Goal: Book appointment/travel/reservation

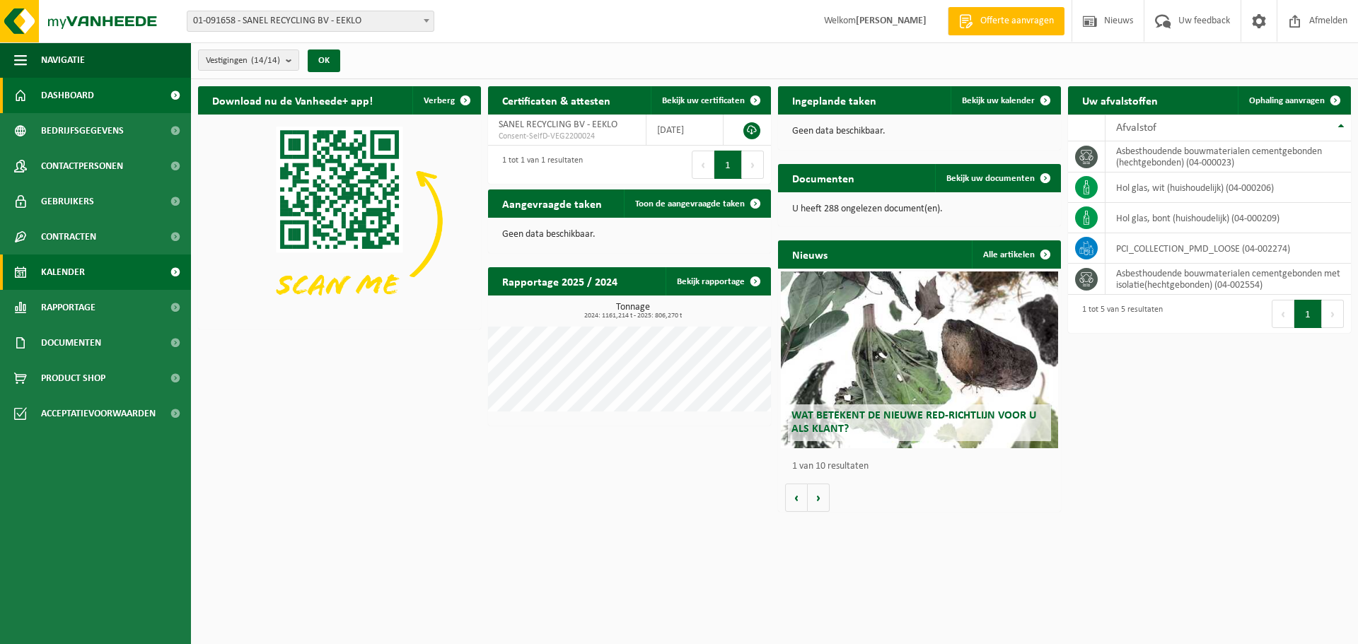
click at [74, 273] on span "Kalender" at bounding box center [63, 272] width 44 height 35
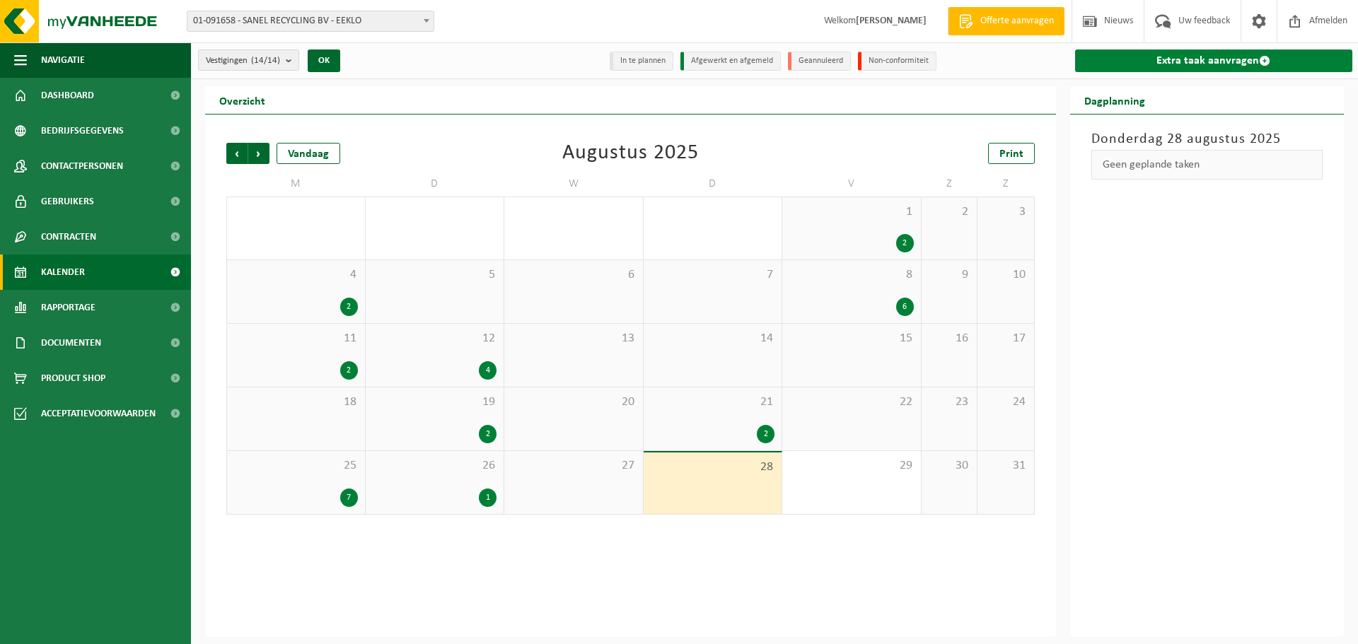
click at [1204, 59] on link "Extra taak aanvragen" at bounding box center [1214, 61] width 278 height 23
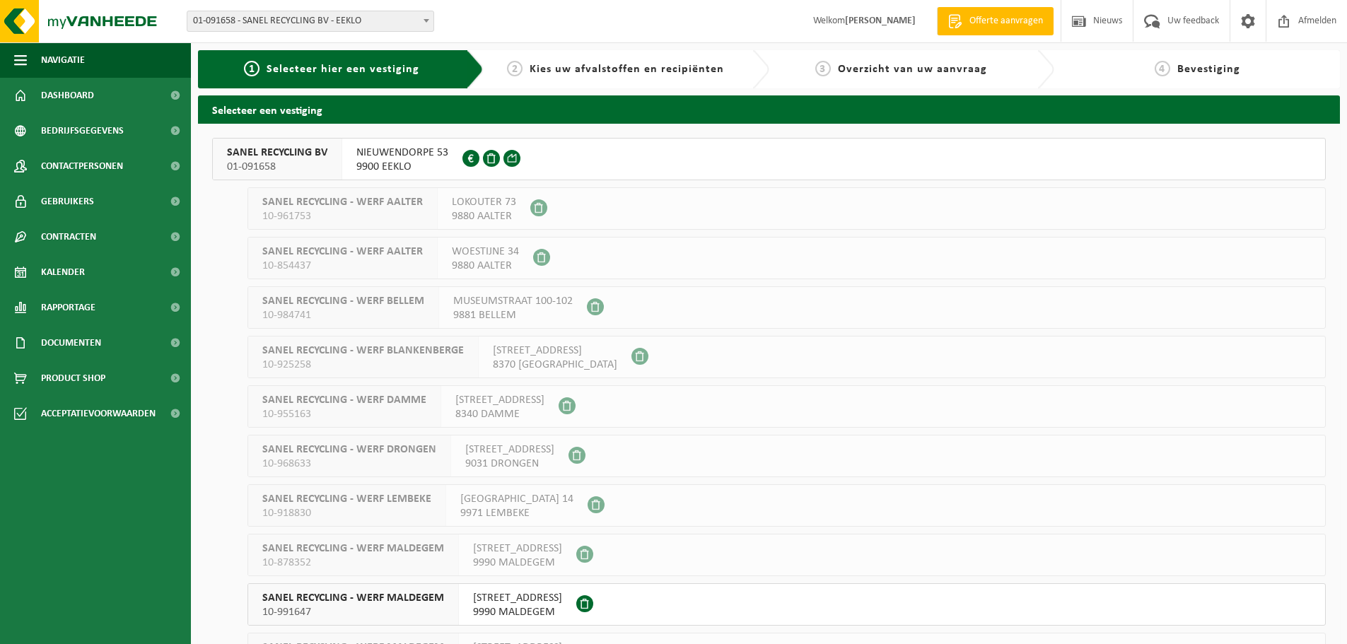
click at [322, 157] on span "SANEL RECYCLING BV" at bounding box center [277, 153] width 100 height 14
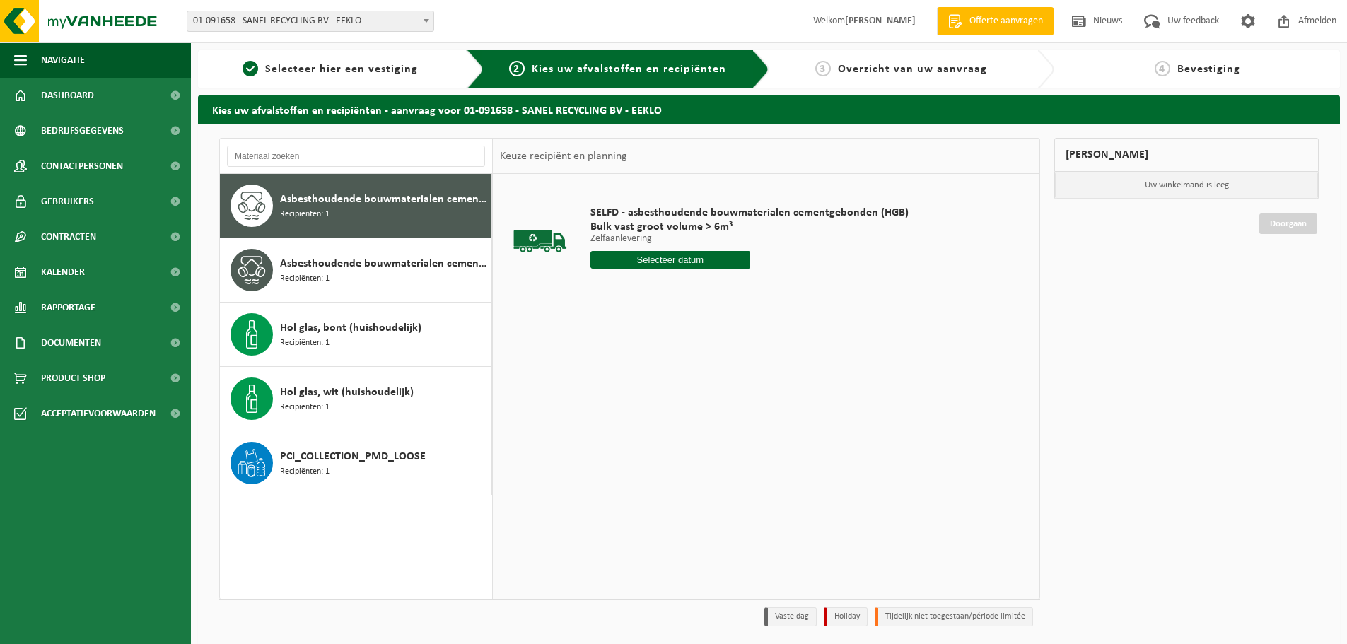
click at [670, 262] on input "text" at bounding box center [670, 260] width 159 height 18
click at [750, 294] on icon at bounding box center [751, 292] width 23 height 23
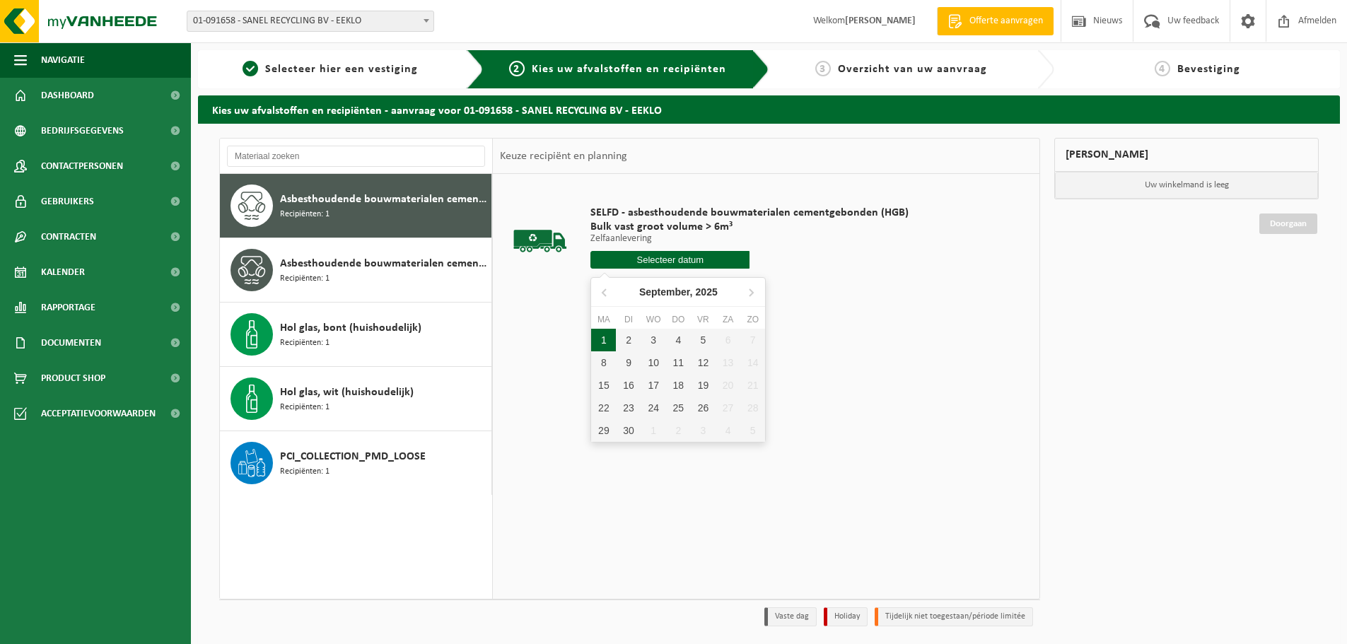
click at [606, 339] on div "1" at bounding box center [603, 340] width 25 height 23
type input "Van 2025-09-01"
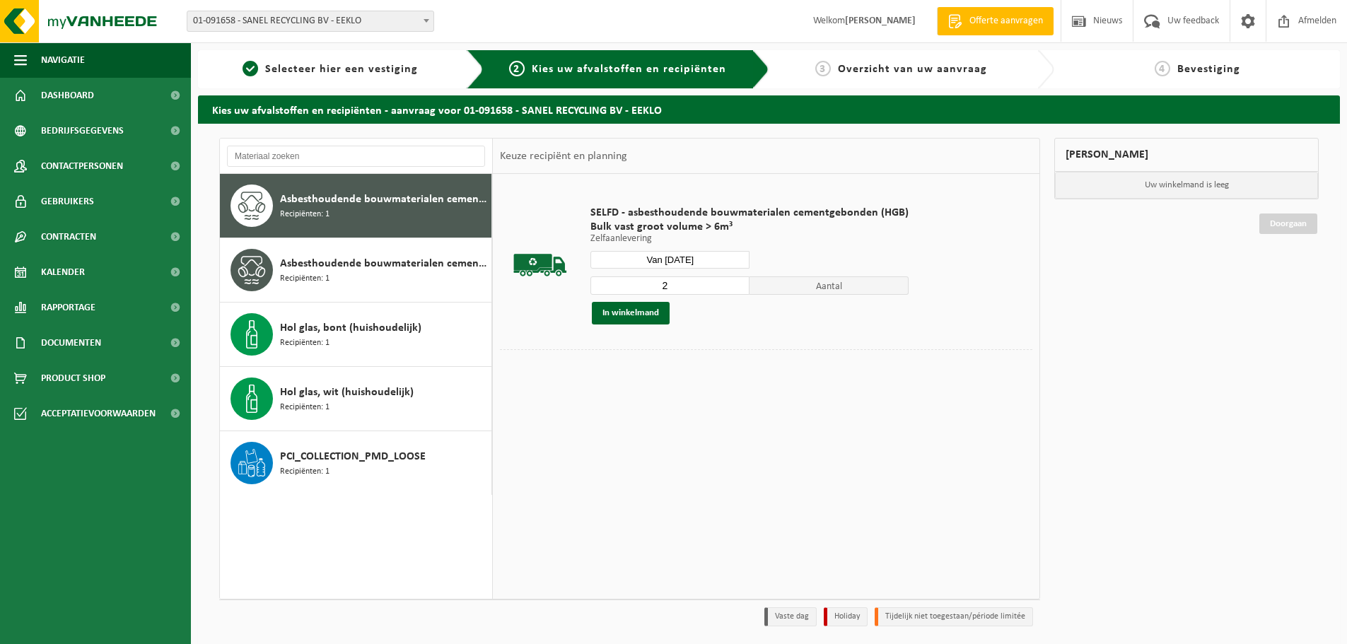
type input "2"
click at [733, 284] on input "2" at bounding box center [670, 286] width 159 height 18
click at [631, 310] on button "In winkelmand" at bounding box center [631, 313] width 78 height 23
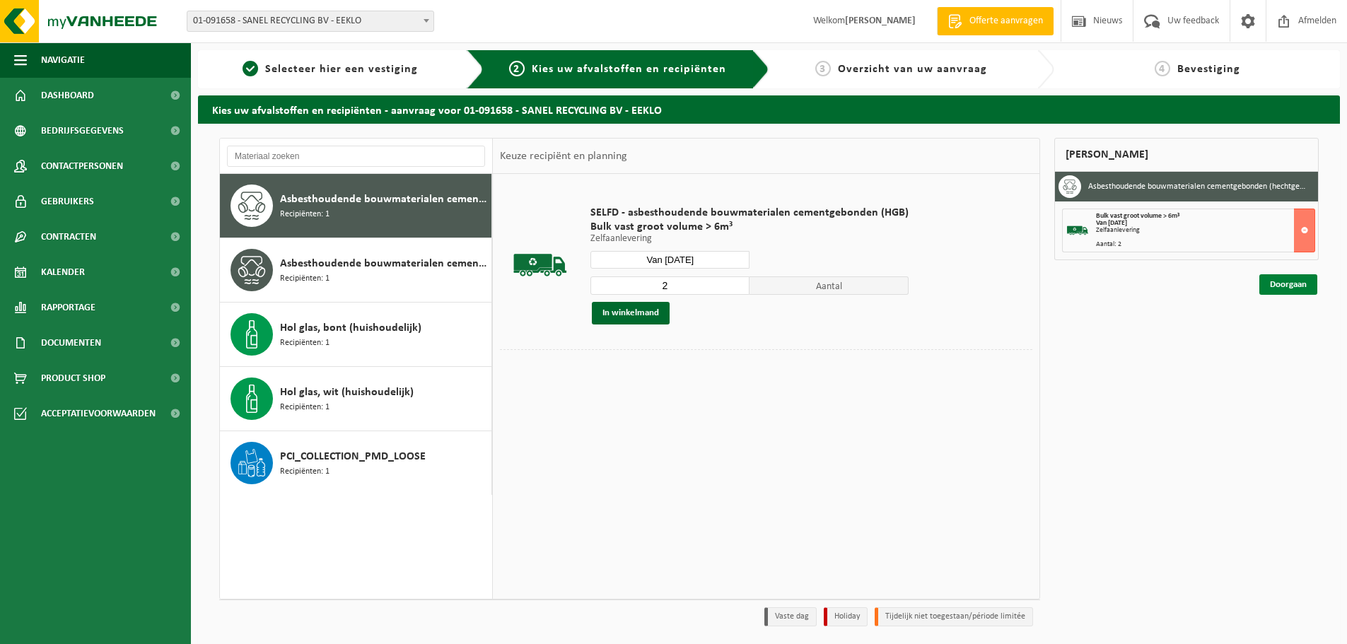
click at [1282, 287] on link "Doorgaan" at bounding box center [1289, 284] width 58 height 21
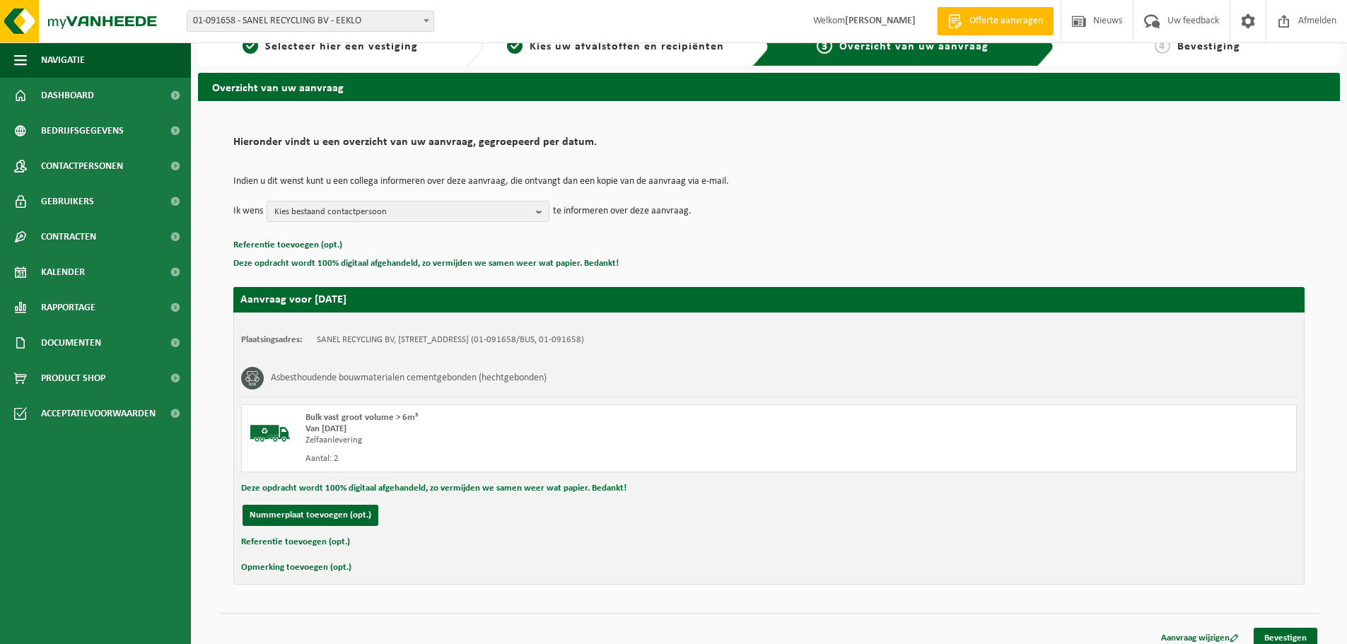
scroll to position [35, 0]
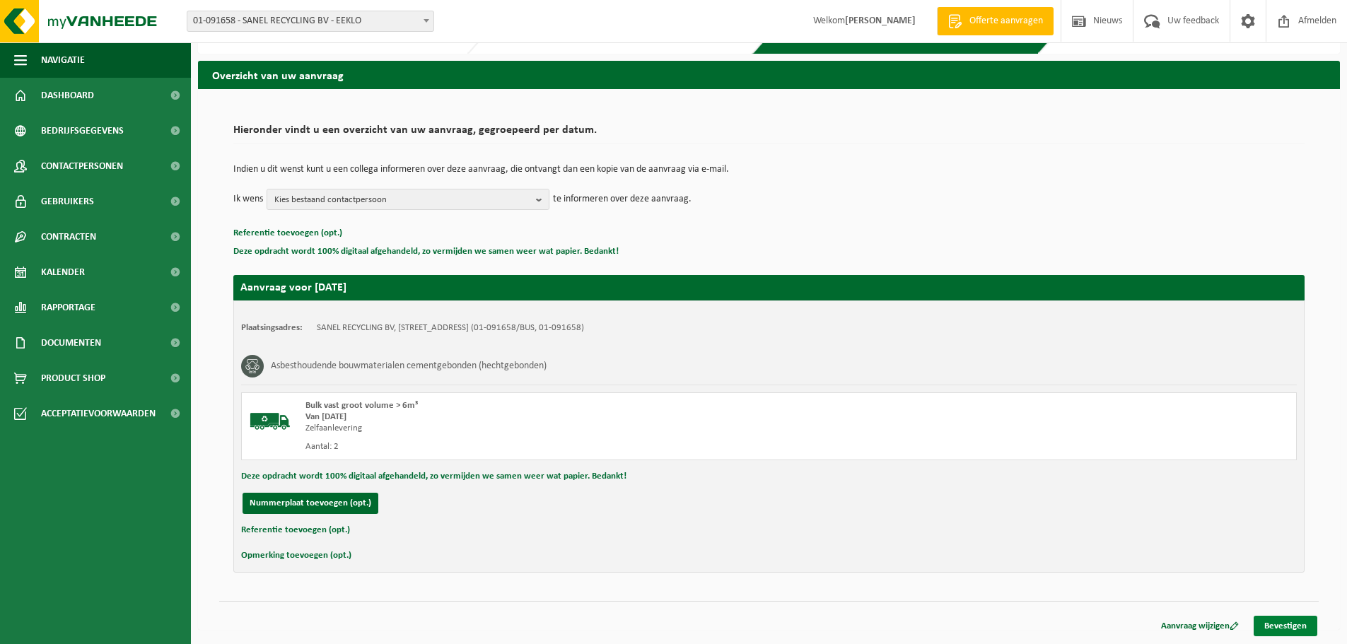
click at [1285, 624] on link "Bevestigen" at bounding box center [1286, 626] width 64 height 21
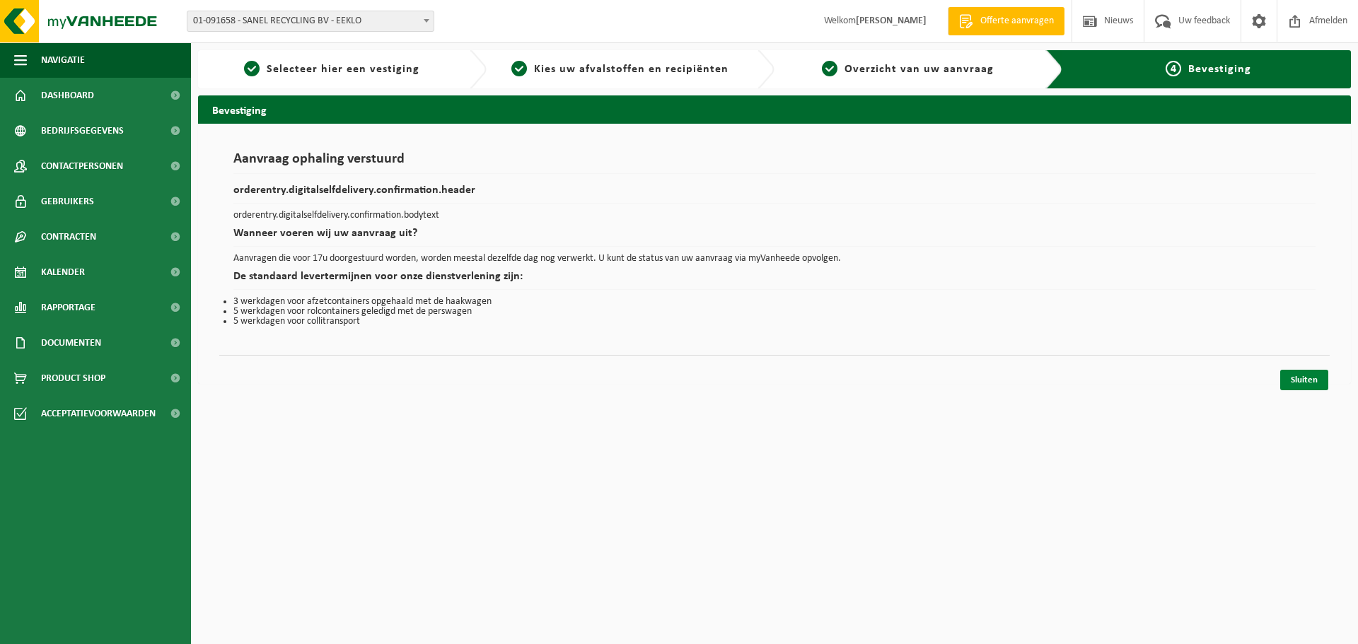
click at [1301, 378] on link "Sluiten" at bounding box center [1304, 380] width 48 height 21
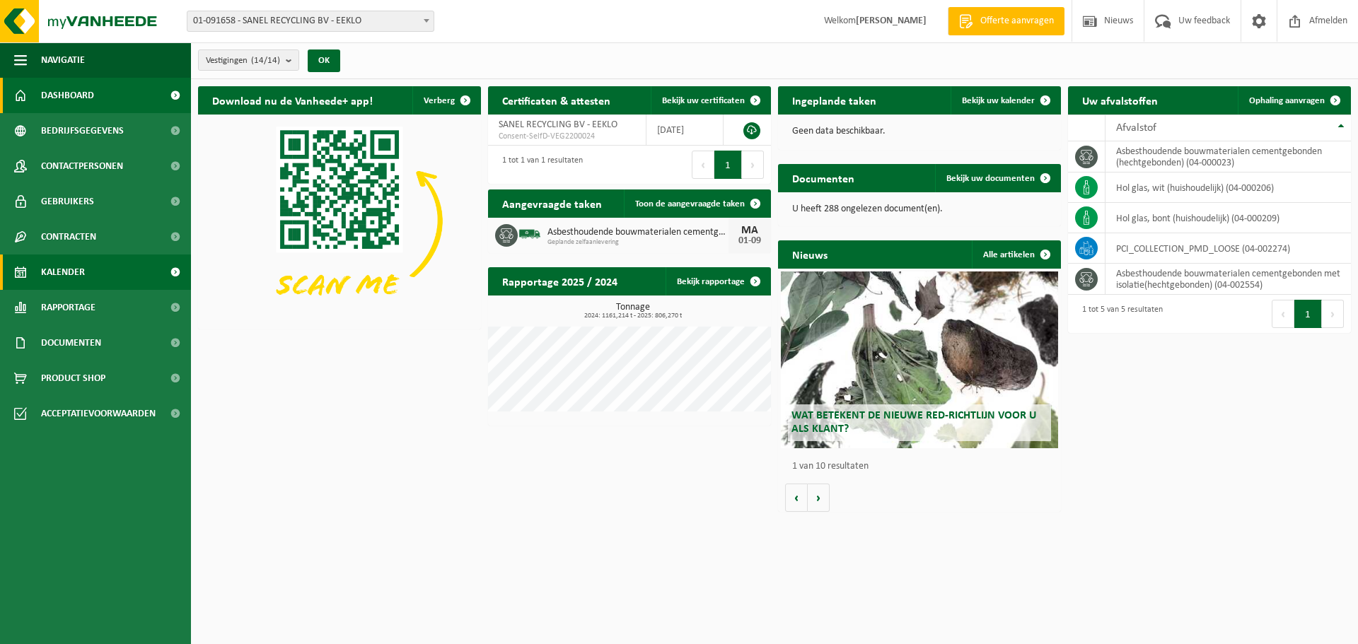
click at [76, 271] on span "Kalender" at bounding box center [63, 272] width 44 height 35
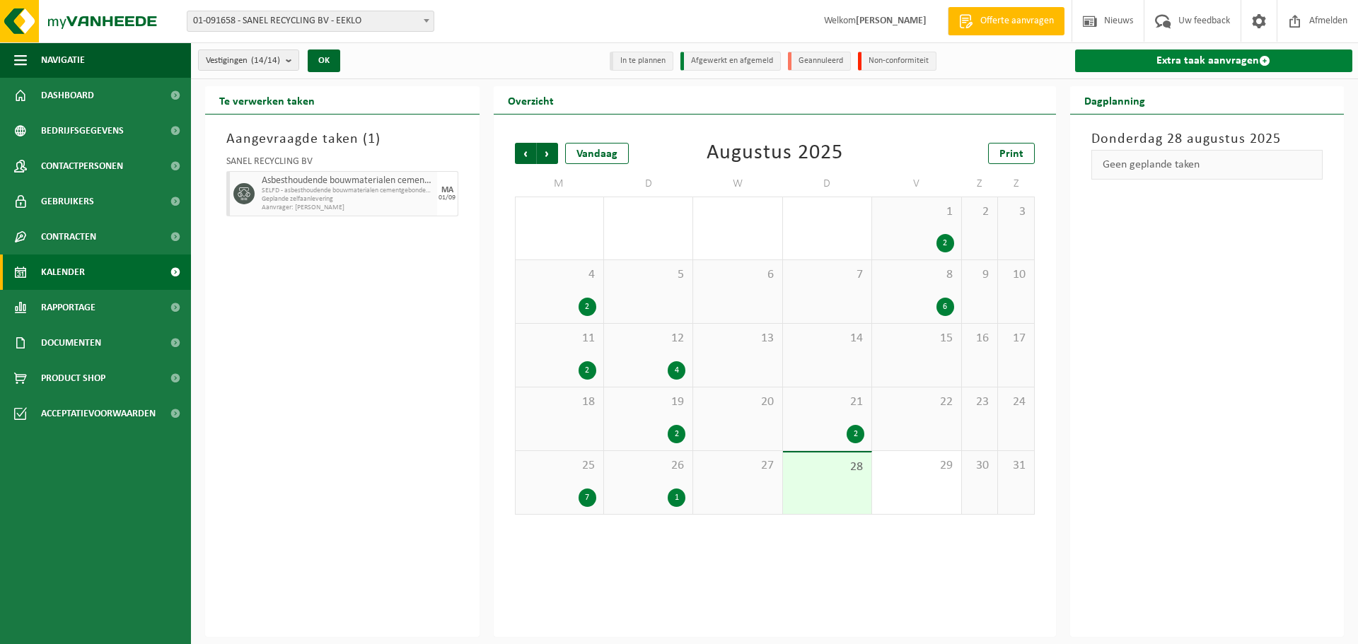
click at [1190, 58] on link "Extra taak aanvragen" at bounding box center [1214, 61] width 278 height 23
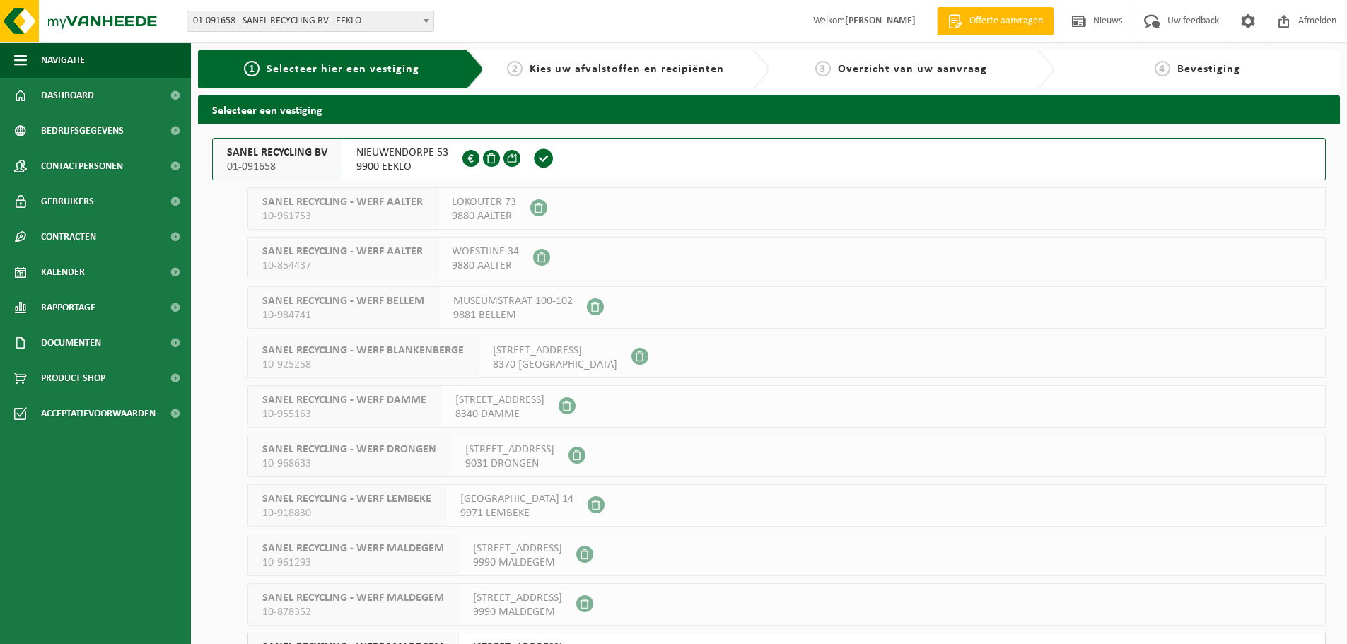
click at [293, 163] on span "01-091658" at bounding box center [277, 167] width 100 height 14
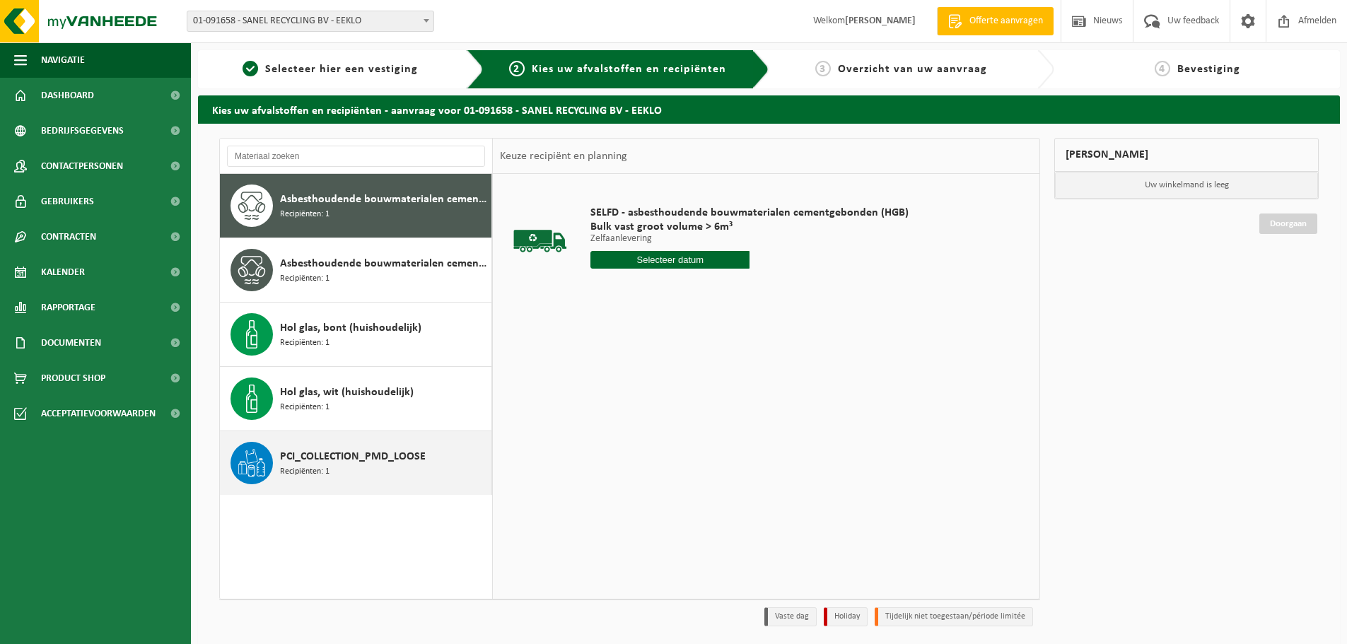
click at [369, 470] on div "PCI_COLLECTION_PMD_LOOSE Recipiënten: 1" at bounding box center [384, 463] width 208 height 42
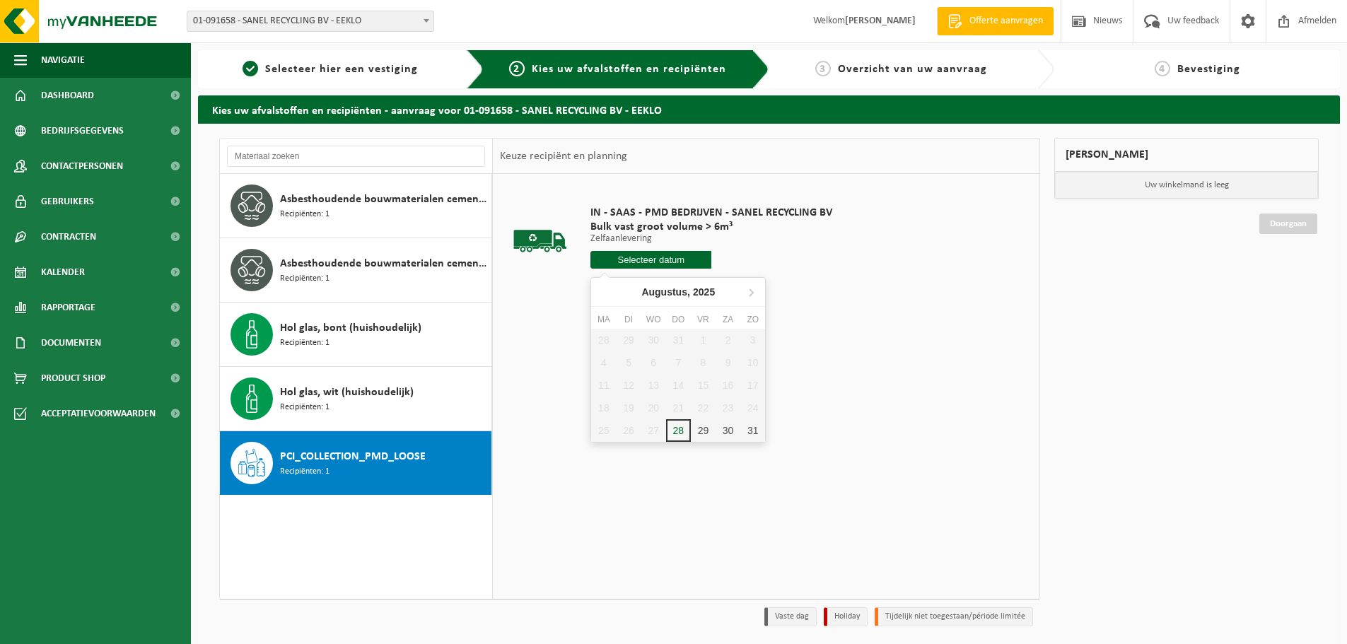
click at [673, 264] on input "text" at bounding box center [651, 260] width 121 height 18
click at [755, 292] on icon at bounding box center [751, 292] width 23 height 23
click at [604, 343] on div "1" at bounding box center [603, 340] width 25 height 23
type input "Van [DATE]"
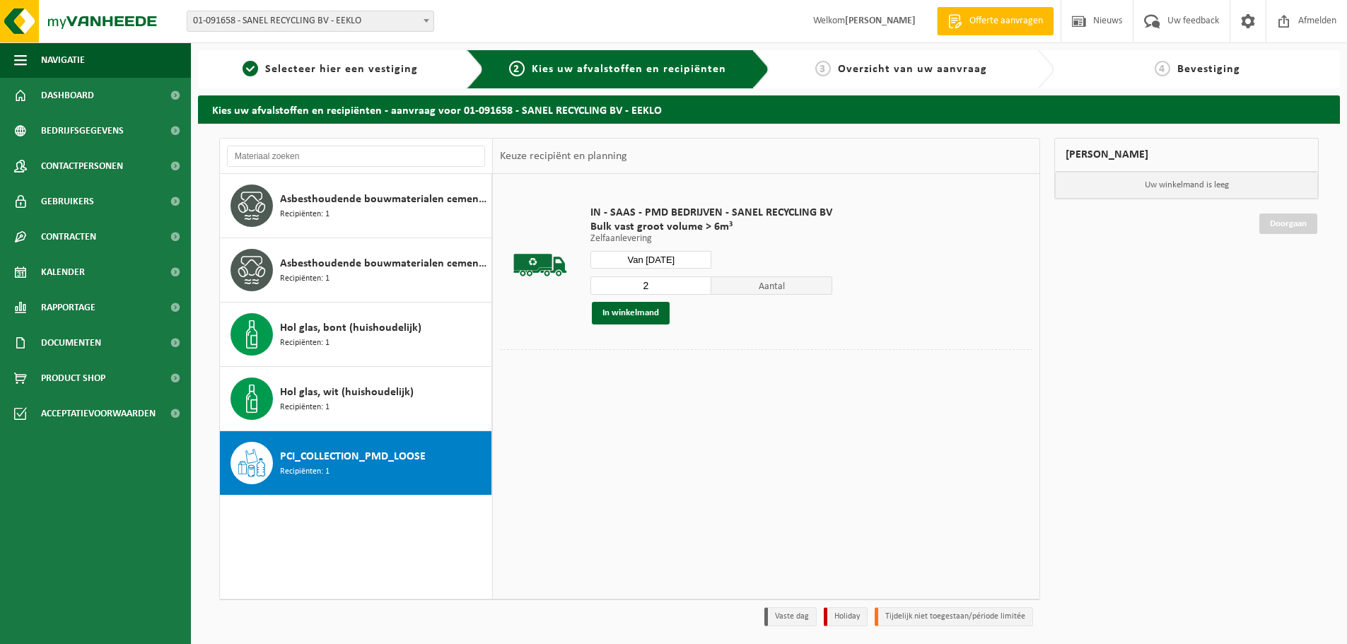
type input "2"
click at [697, 281] on input "2" at bounding box center [651, 286] width 121 height 18
click at [642, 313] on button "In winkelmand" at bounding box center [631, 313] width 78 height 23
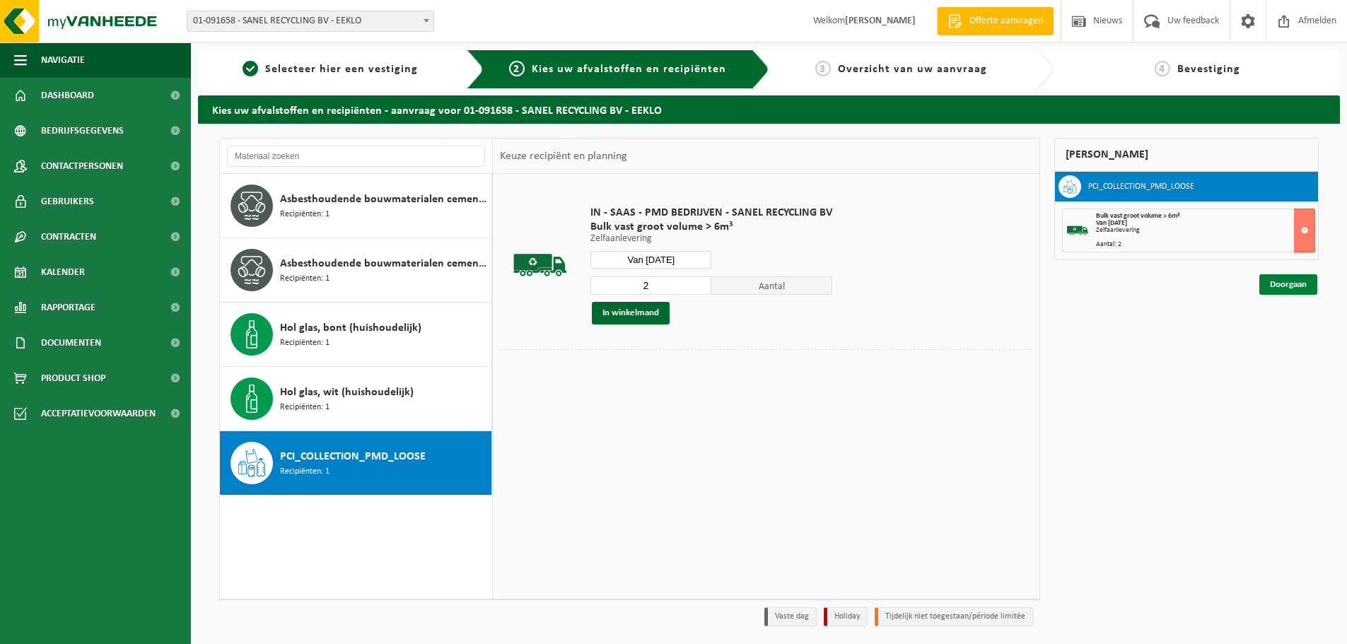
click at [1292, 285] on link "Doorgaan" at bounding box center [1289, 284] width 58 height 21
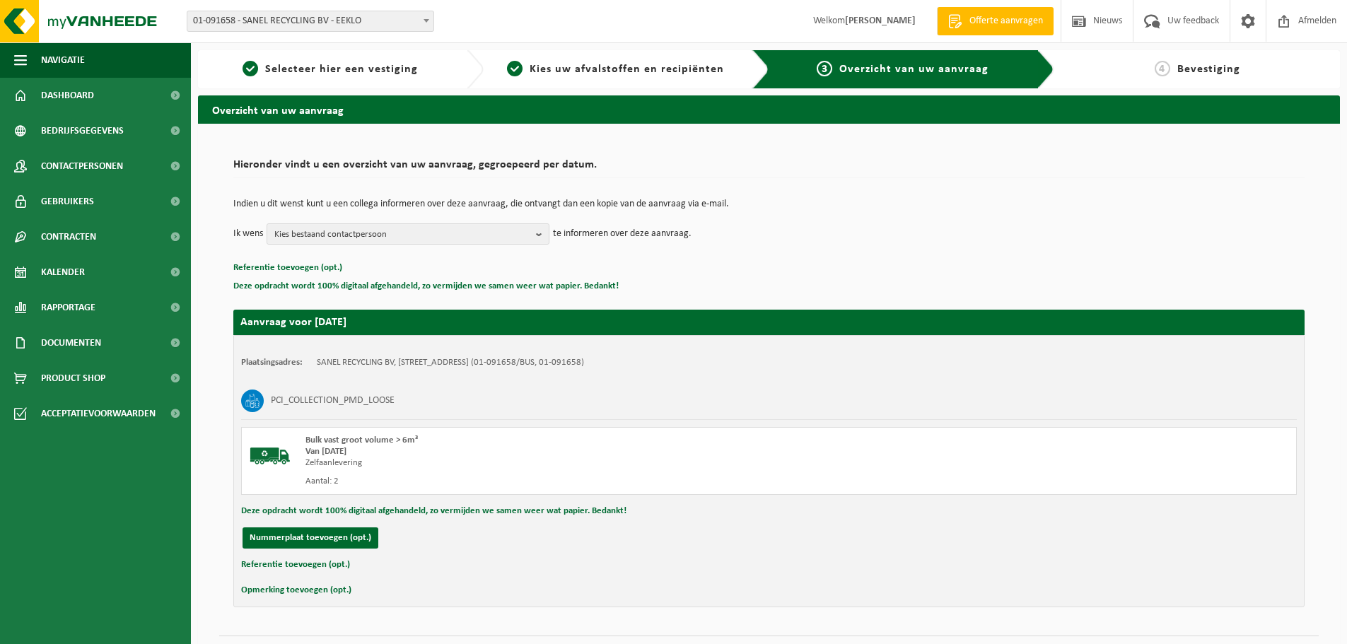
scroll to position [35, 0]
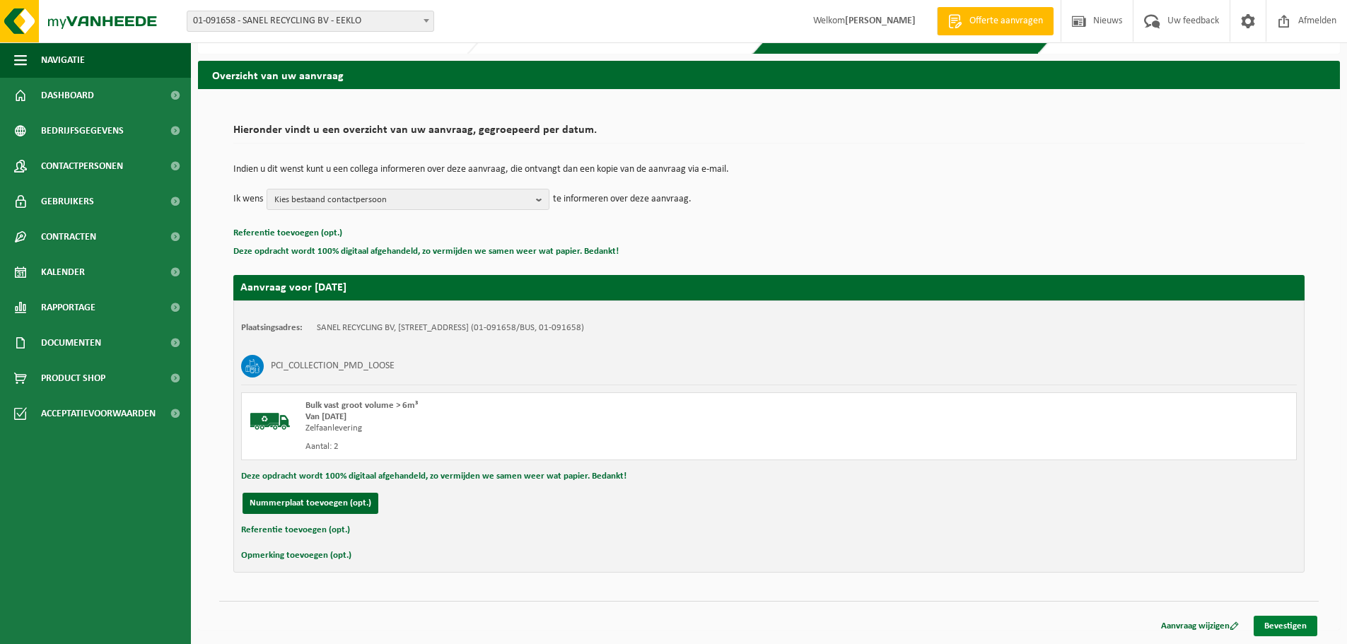
click at [1296, 627] on link "Bevestigen" at bounding box center [1286, 626] width 64 height 21
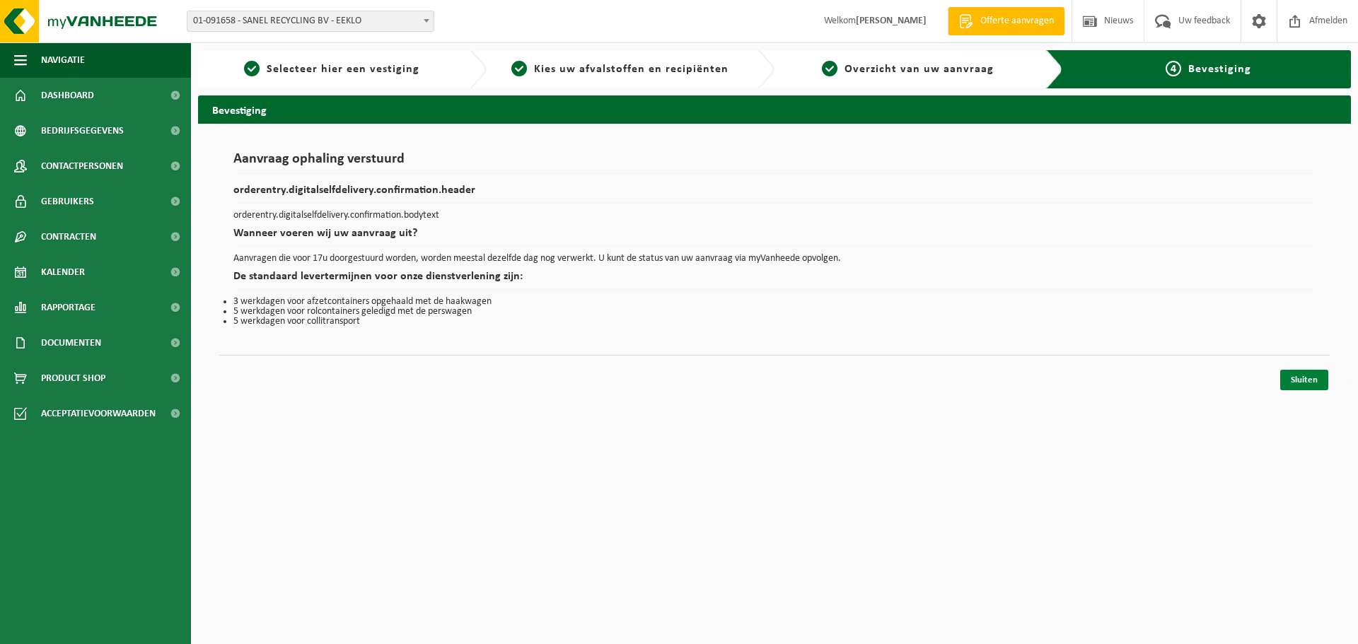
click at [1308, 383] on link "Sluiten" at bounding box center [1304, 380] width 48 height 21
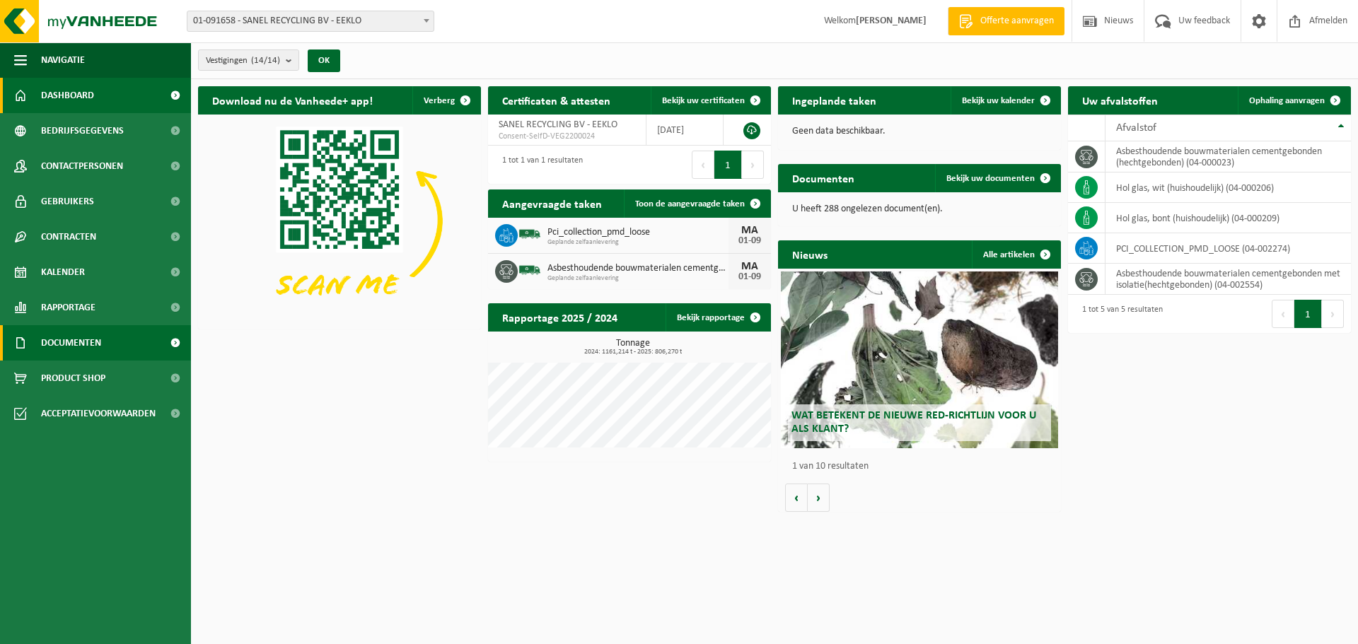
click at [77, 346] on span "Documenten" at bounding box center [71, 342] width 60 height 35
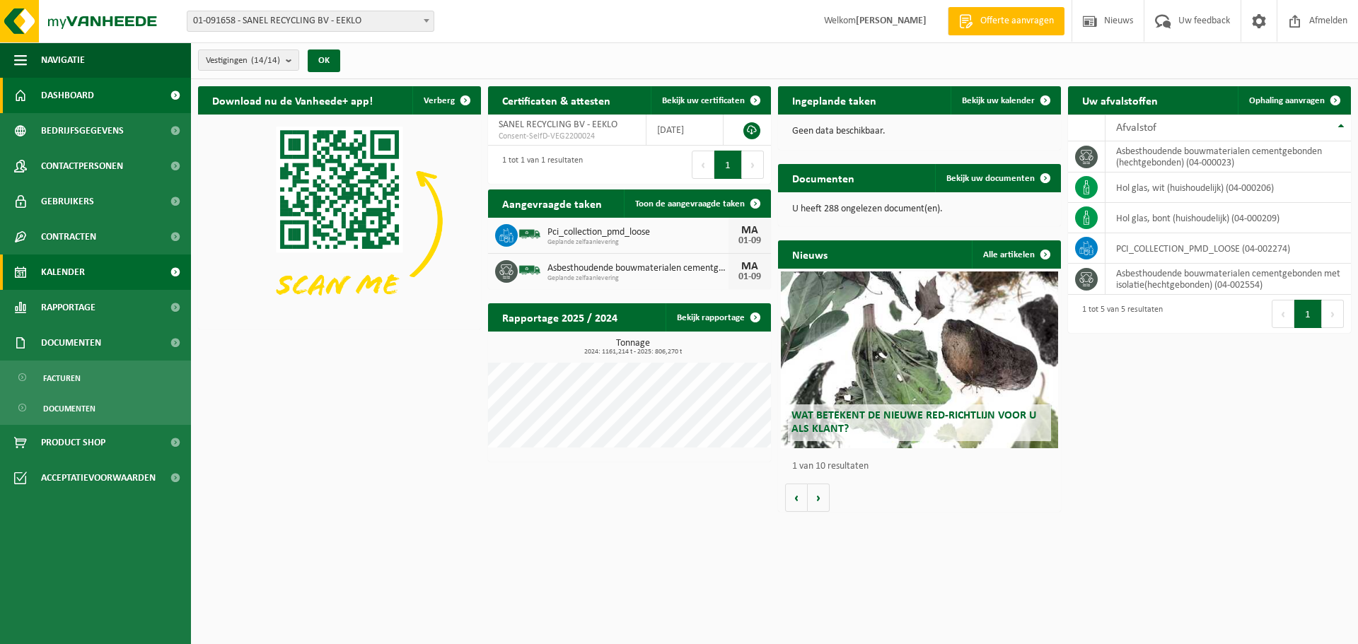
click at [83, 269] on span "Kalender" at bounding box center [63, 272] width 44 height 35
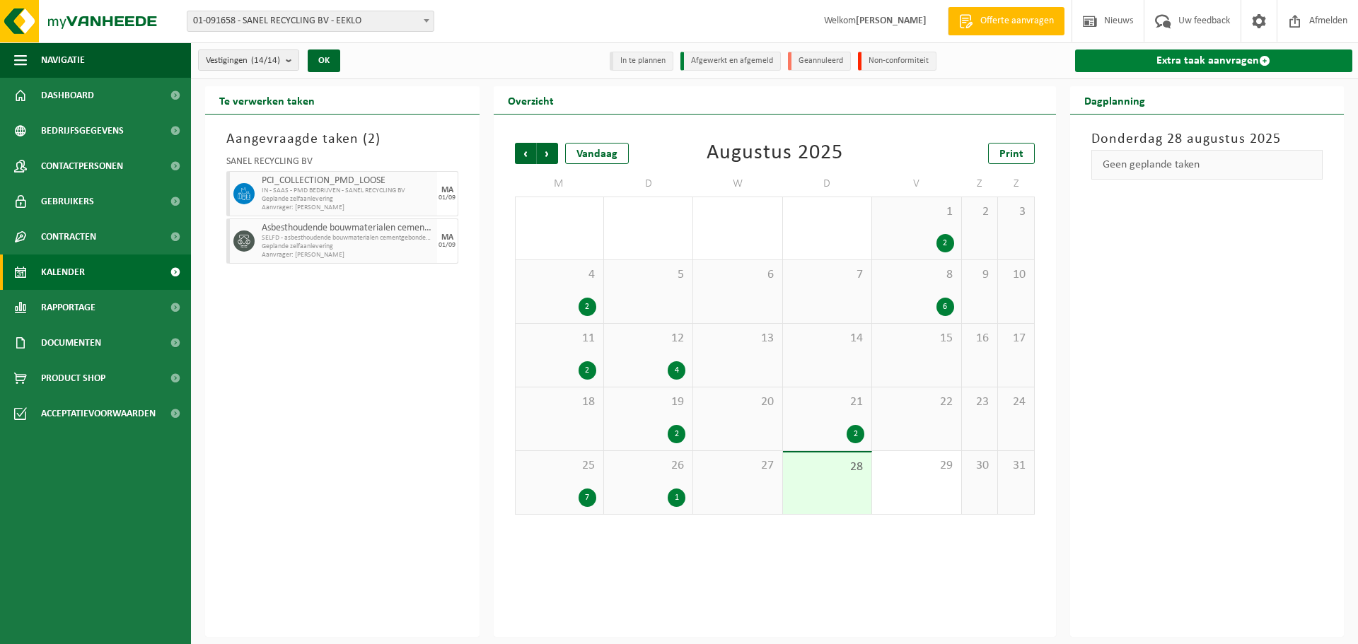
click at [1243, 56] on link "Extra taak aanvragen" at bounding box center [1214, 61] width 278 height 23
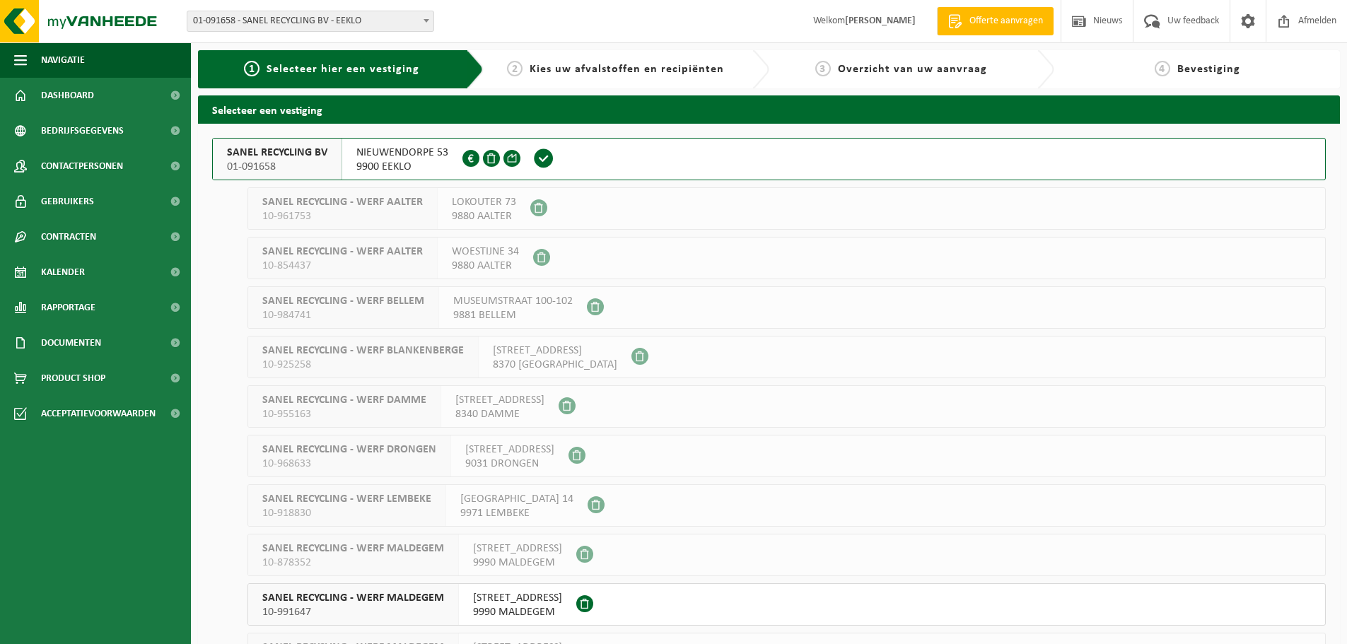
click at [279, 163] on span "01-091658" at bounding box center [277, 167] width 100 height 14
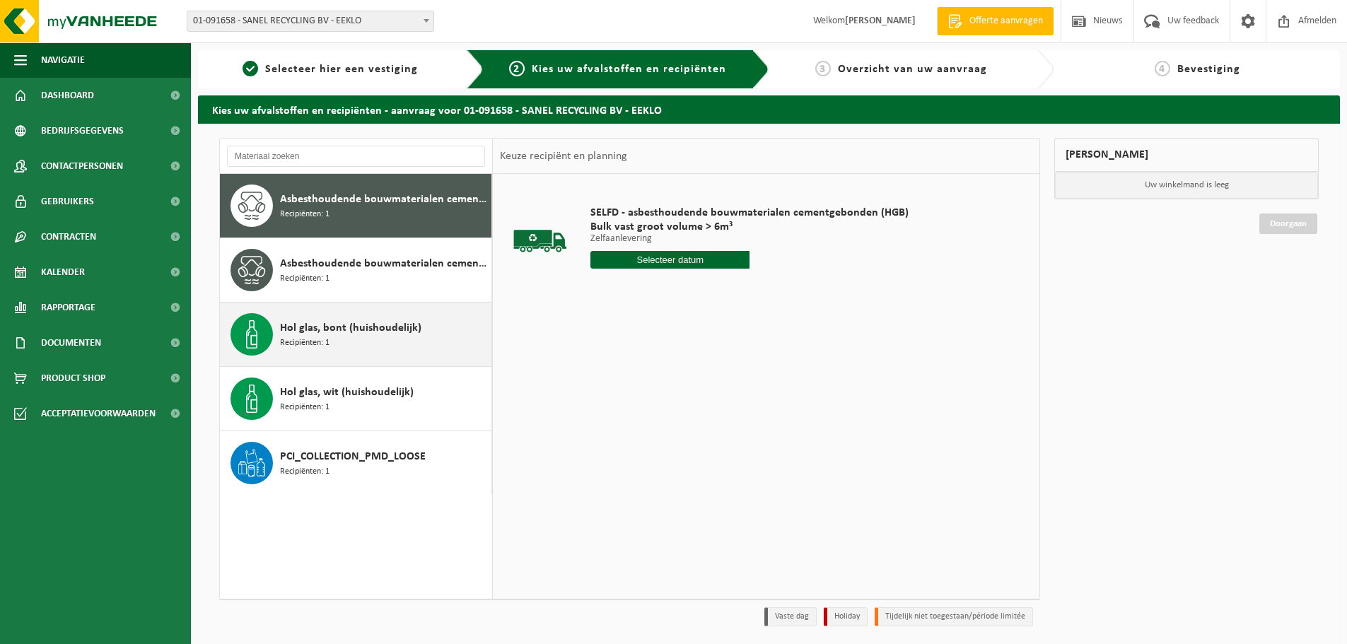
click at [334, 332] on span "Hol glas, bont (huishoudelijk)" at bounding box center [350, 328] width 141 height 17
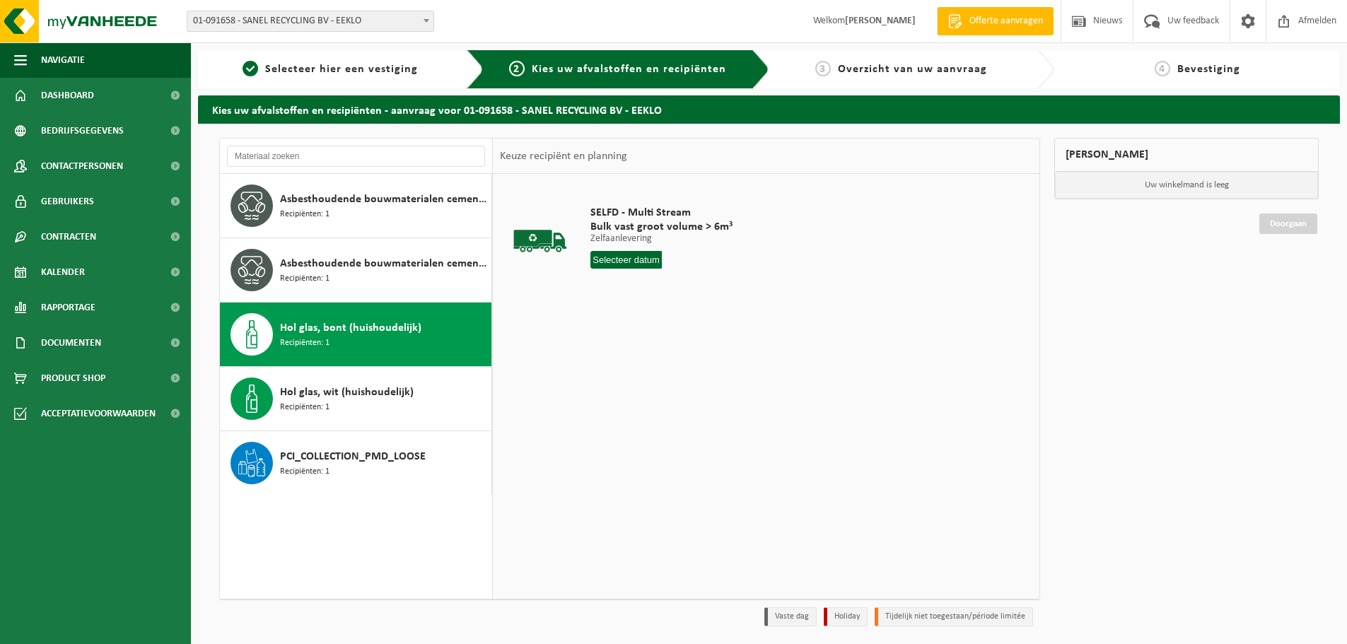
click at [638, 255] on input "text" at bounding box center [626, 260] width 71 height 18
click at [749, 294] on icon at bounding box center [751, 292] width 23 height 23
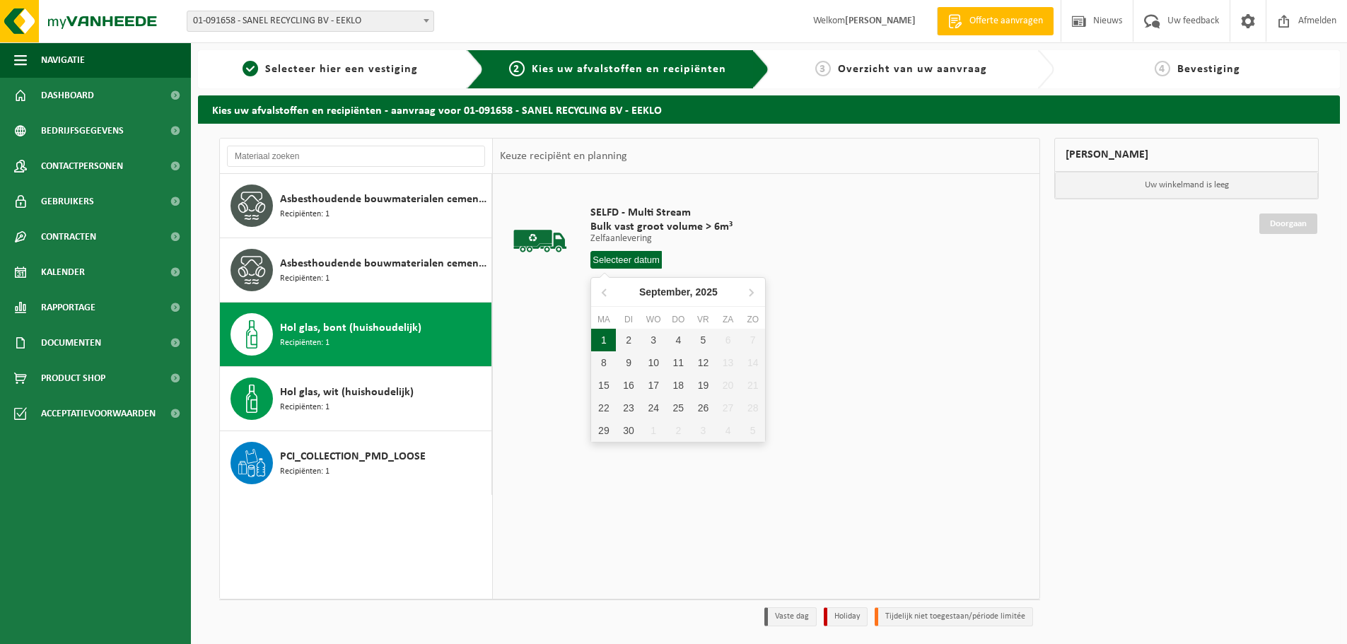
click at [611, 342] on div "1" at bounding box center [603, 340] width 25 height 23
type input "Van [DATE]"
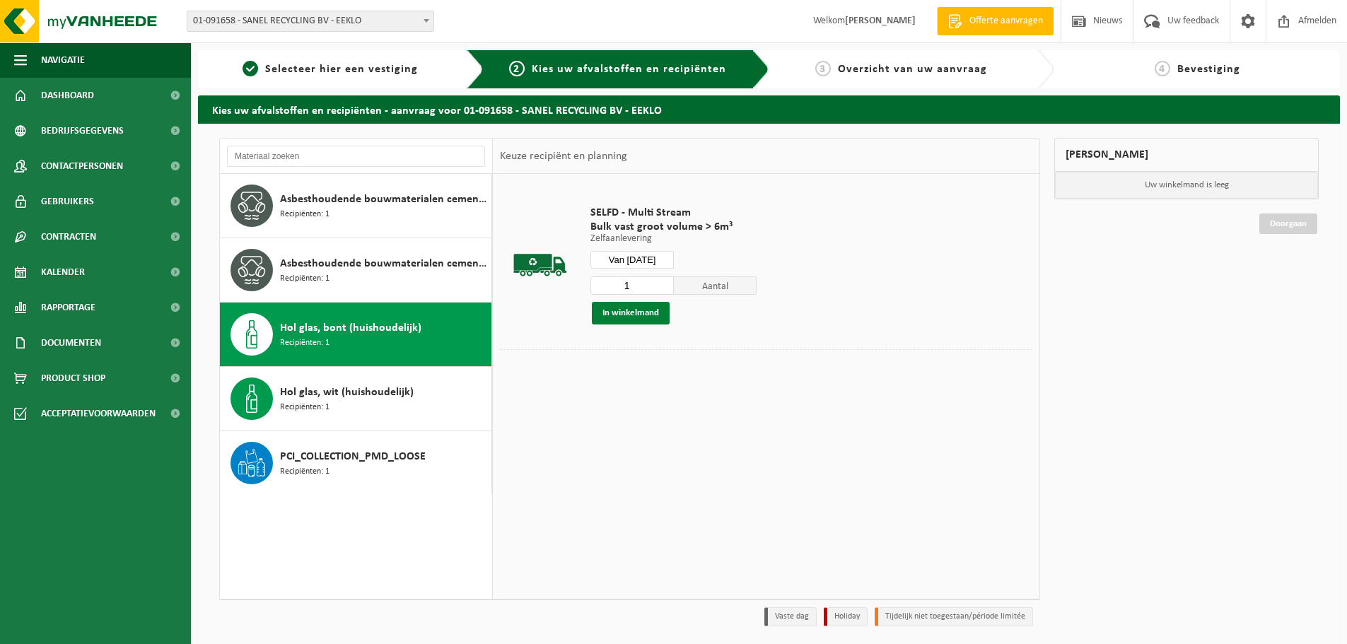
click at [635, 313] on button "In winkelmand" at bounding box center [631, 313] width 78 height 23
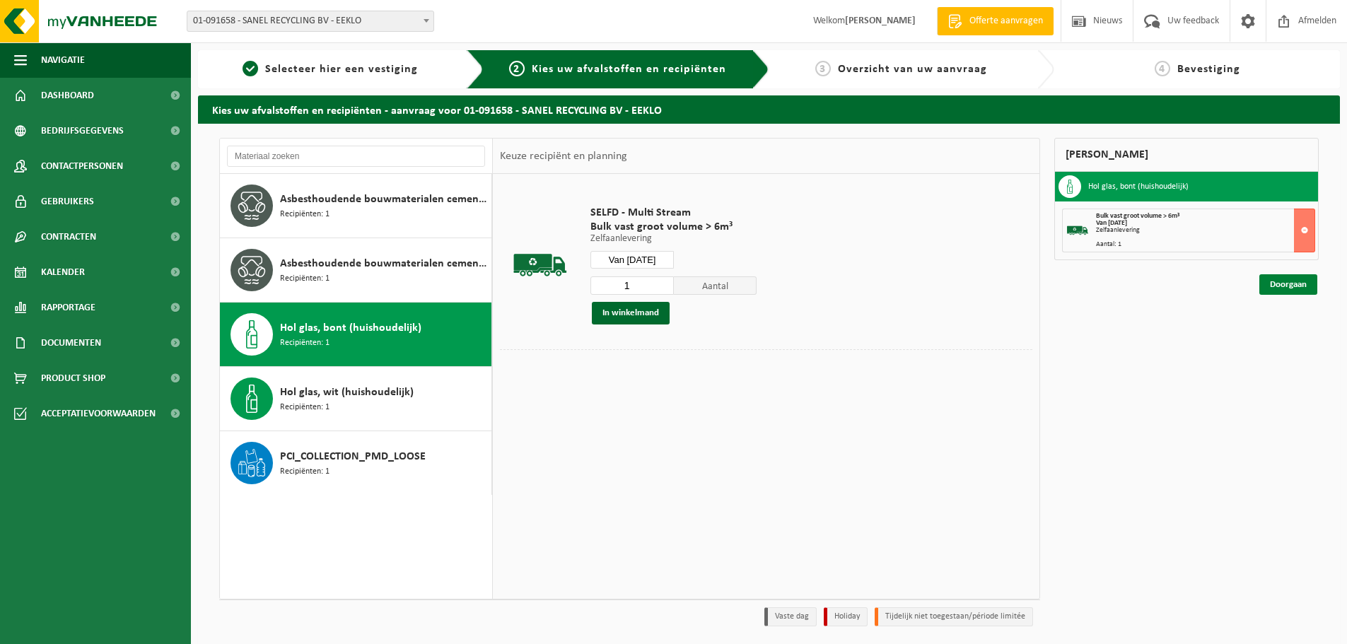
click at [1286, 281] on link "Doorgaan" at bounding box center [1289, 284] width 58 height 21
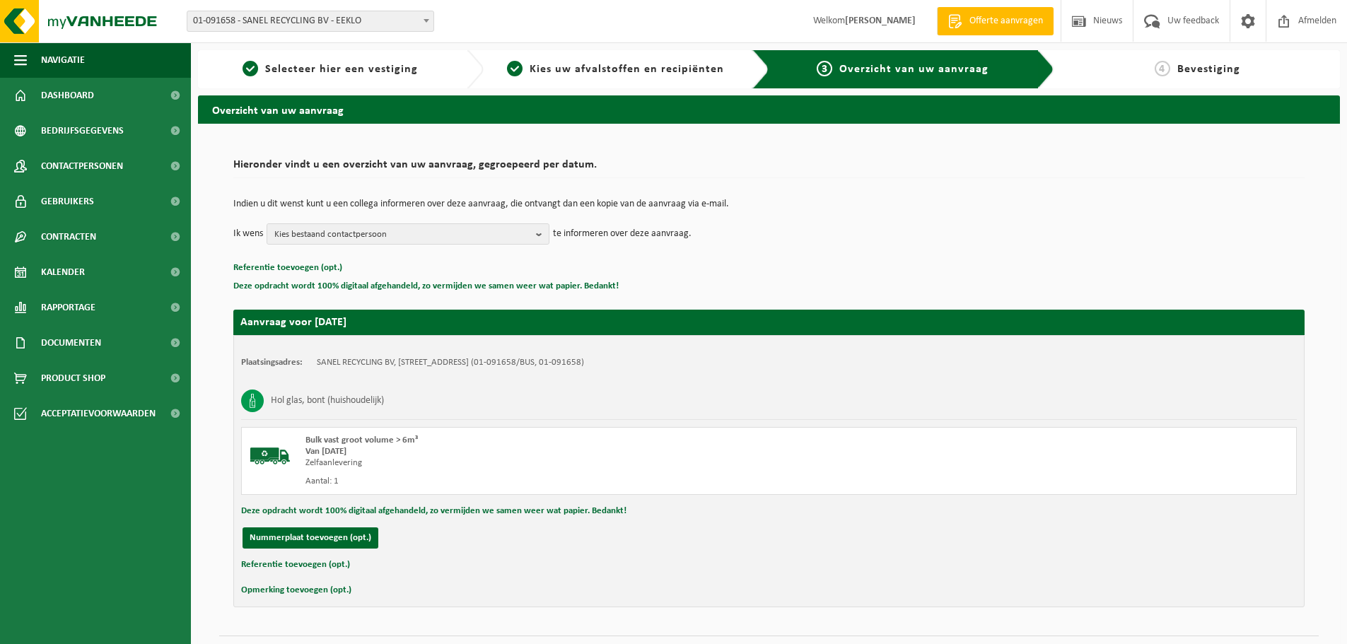
scroll to position [35, 0]
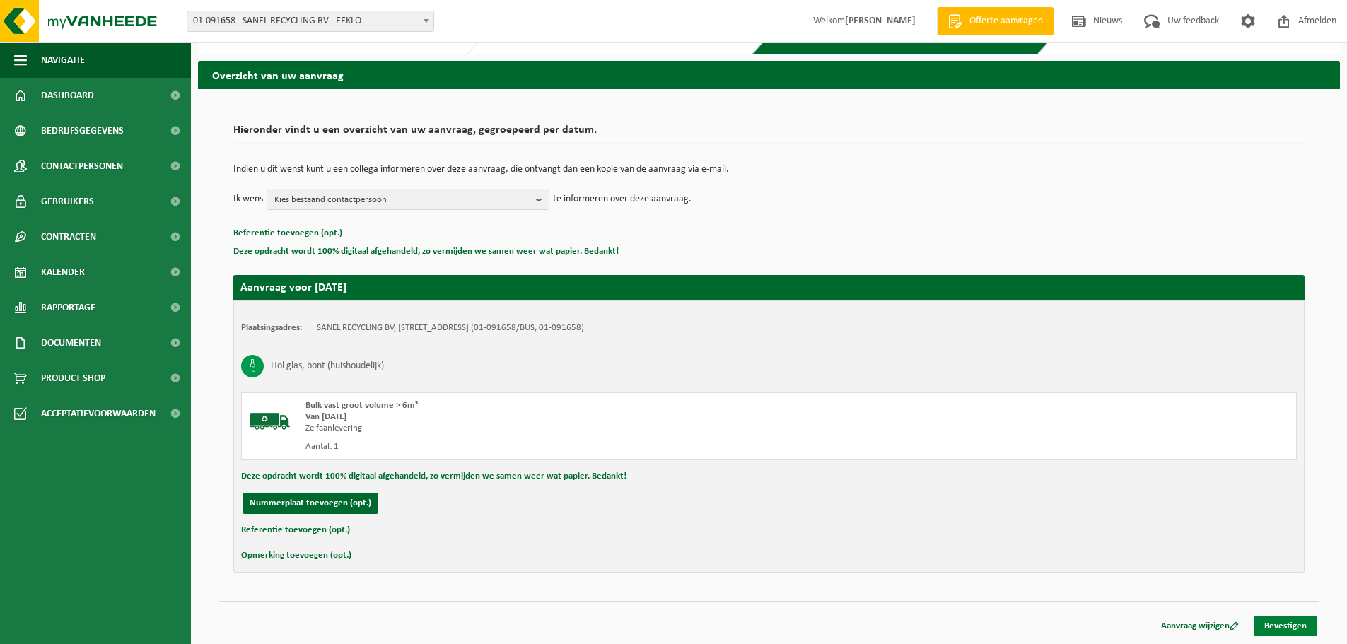
click at [1288, 630] on link "Bevestigen" at bounding box center [1286, 626] width 64 height 21
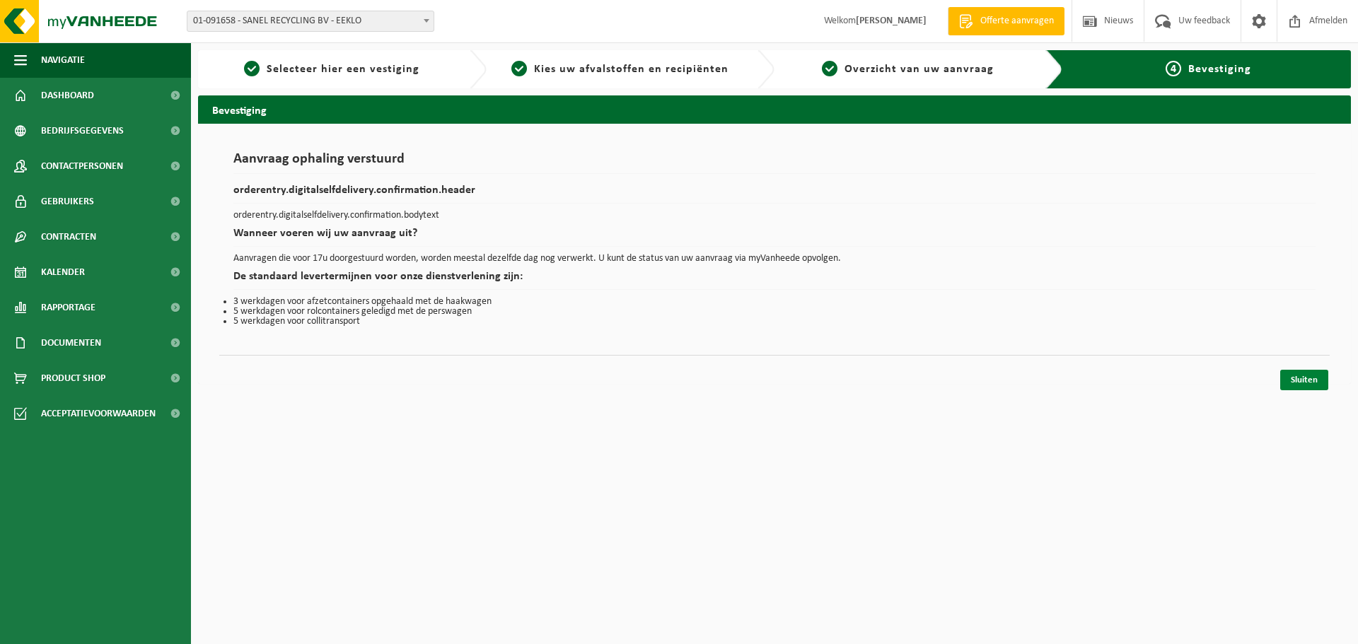
click at [1301, 382] on link "Sluiten" at bounding box center [1304, 380] width 48 height 21
